Goal: Check status: Check status

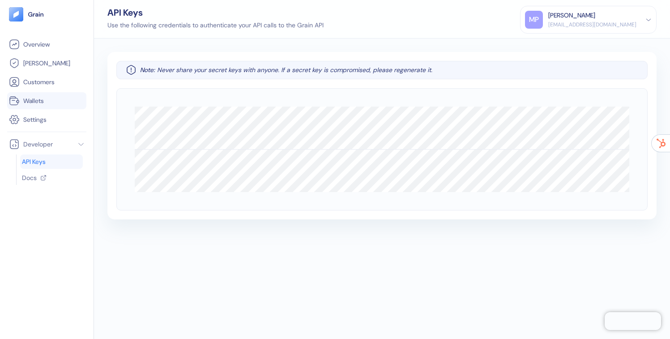
click at [23, 99] on link "Wallets" at bounding box center [47, 100] width 76 height 11
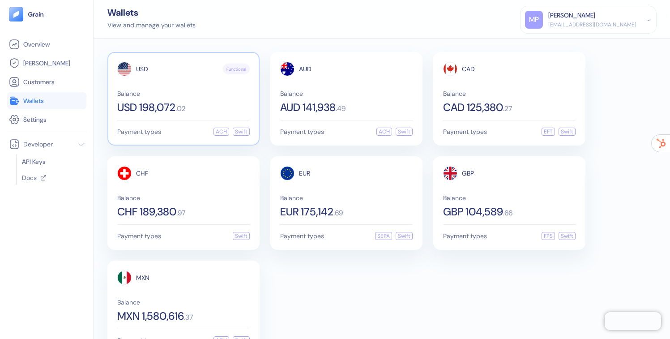
click at [192, 99] on div "Balance USD 198,072 . 02" at bounding box center [183, 101] width 133 height 22
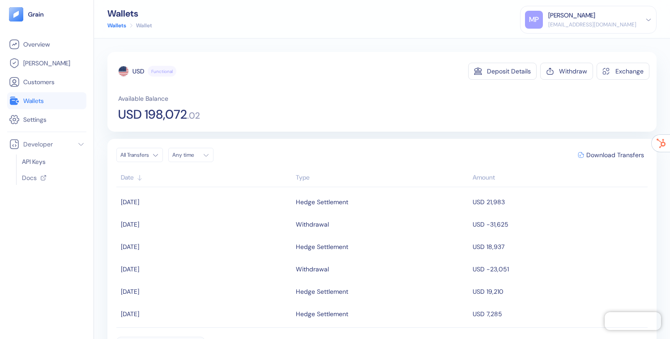
click at [311, 176] on div "Type" at bounding box center [382, 177] width 173 height 9
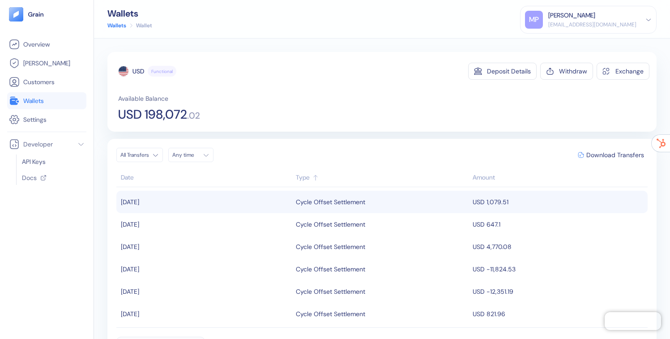
click at [319, 201] on div "Cycle Offset Settlement" at bounding box center [330, 201] width 69 height 15
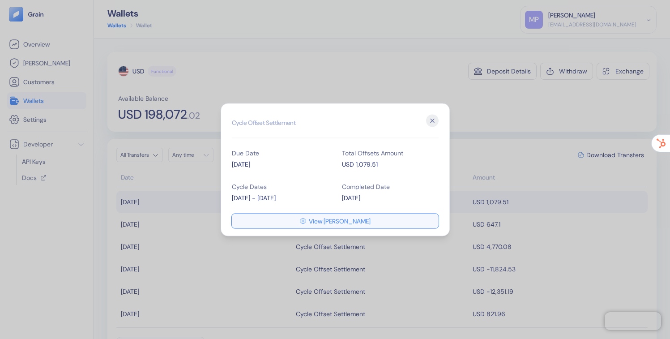
click at [324, 224] on span "View [PERSON_NAME]" at bounding box center [340, 221] width 62 height 6
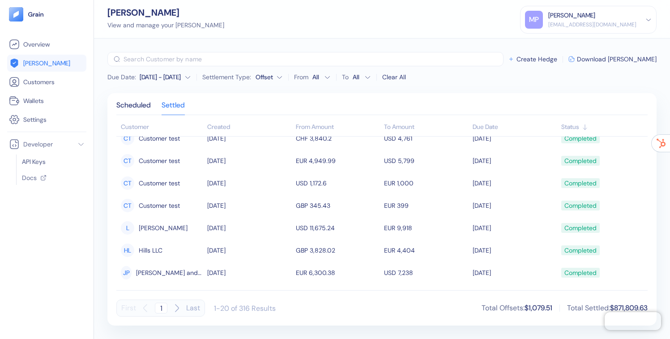
scroll to position [21, 0]
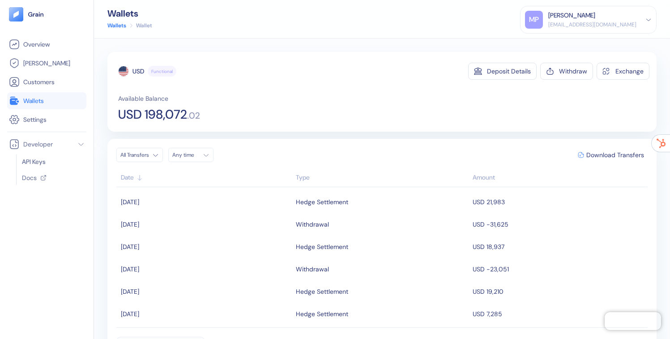
click at [304, 176] on div "Type" at bounding box center [382, 177] width 173 height 9
click at [34, 65] on span "[PERSON_NAME]" at bounding box center [46, 63] width 47 height 9
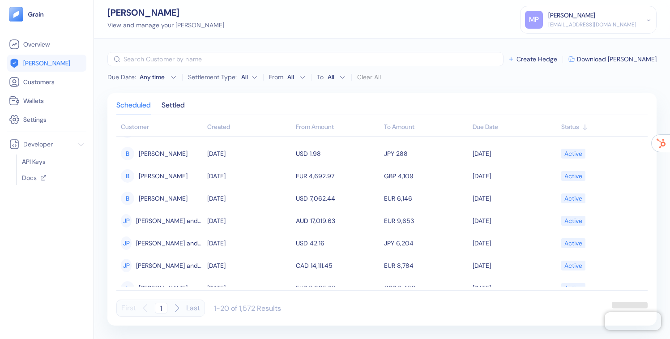
scroll to position [301, 0]
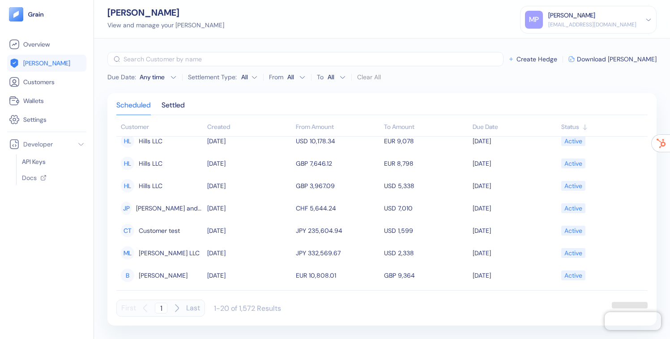
click at [178, 305] on icon "button" at bounding box center [176, 308] width 11 height 11
click at [184, 107] on div "Settled" at bounding box center [173, 108] width 23 height 13
type input "1"
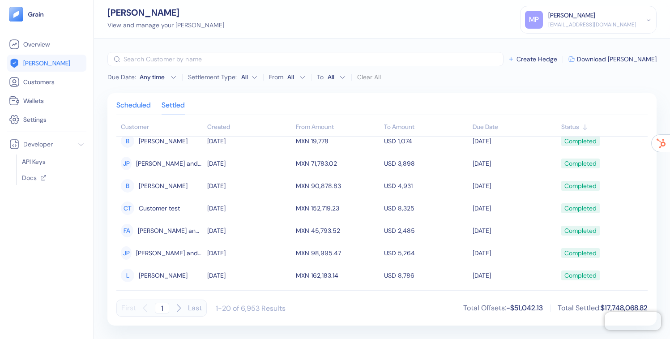
click at [139, 110] on div "Scheduled" at bounding box center [133, 108] width 34 height 13
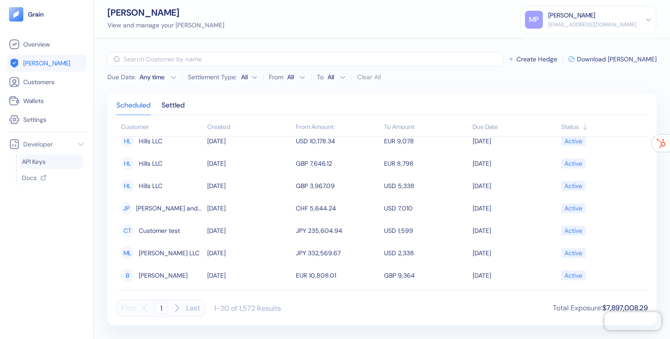
click at [36, 161] on span "API Keys" at bounding box center [34, 161] width 24 height 9
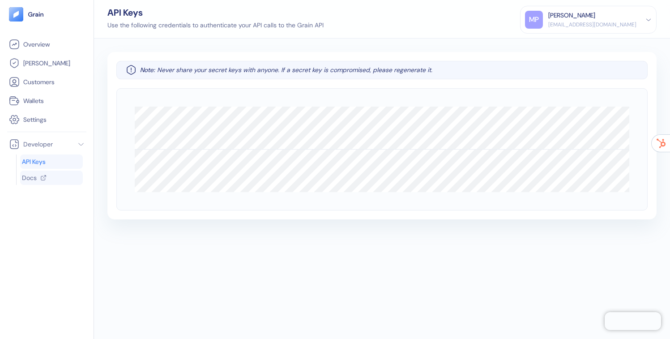
click at [41, 179] on icon at bounding box center [43, 178] width 4 height 4
click at [43, 67] on span "[PERSON_NAME]" at bounding box center [46, 63] width 47 height 9
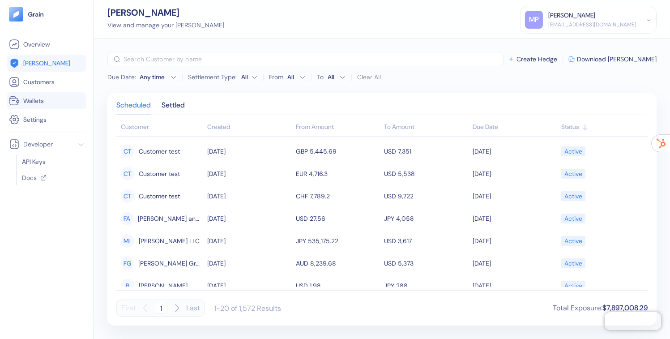
click at [33, 99] on span "Wallets" at bounding box center [33, 100] width 21 height 9
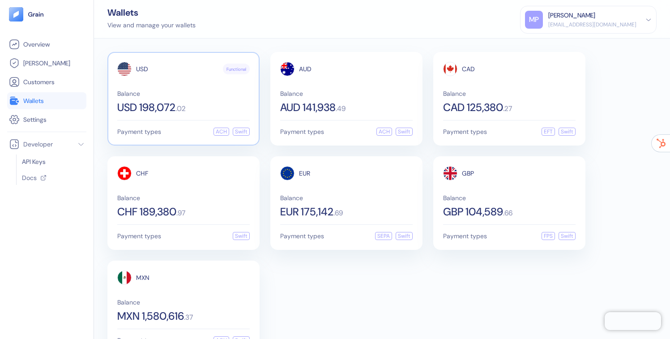
click at [159, 89] on div "USD Functional Balance USD 198,072 . 02" at bounding box center [183, 87] width 133 height 51
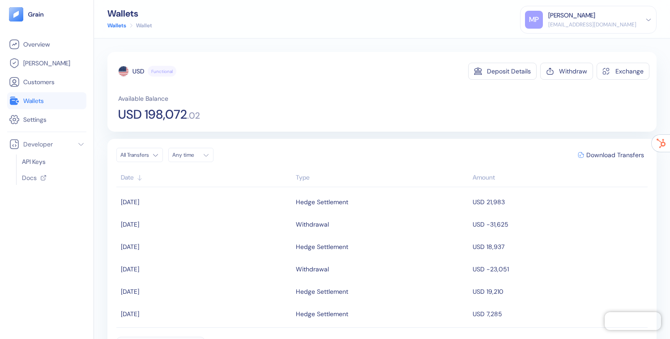
click at [297, 178] on div "Type" at bounding box center [382, 177] width 173 height 9
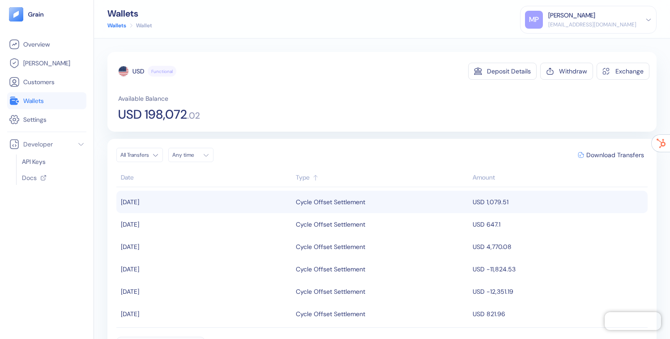
click at [311, 204] on div "Cycle Offset Settlement" at bounding box center [330, 201] width 69 height 15
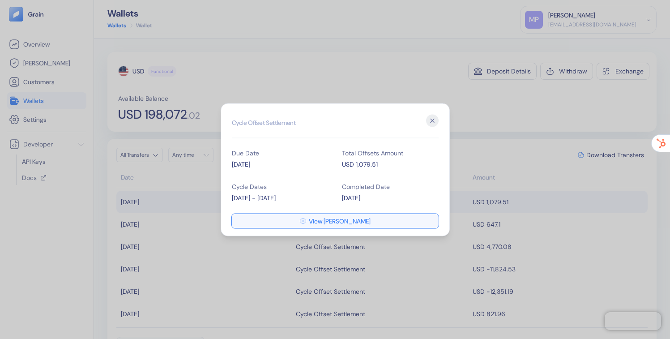
click at [306, 220] on icon "button" at bounding box center [303, 220] width 6 height 5
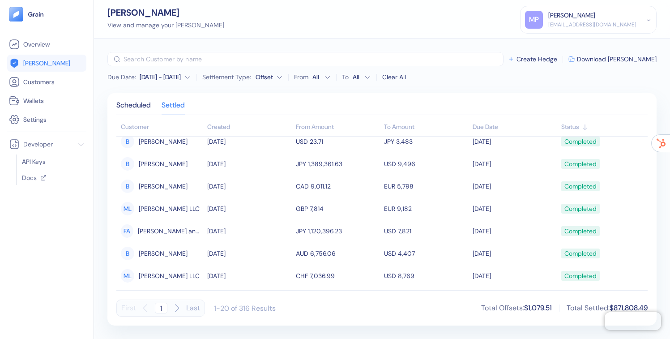
scroll to position [301, 0]
click at [45, 98] on link "Wallets" at bounding box center [47, 100] width 76 height 11
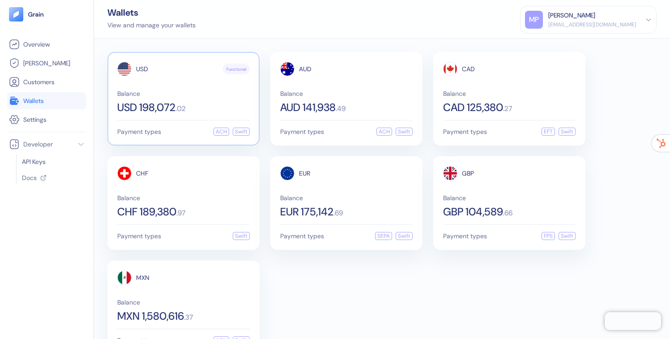
click at [178, 88] on div "USD Functional Balance USD 198,072 . 02" at bounding box center [183, 87] width 133 height 51
